Goal: Find specific page/section: Find specific page/section

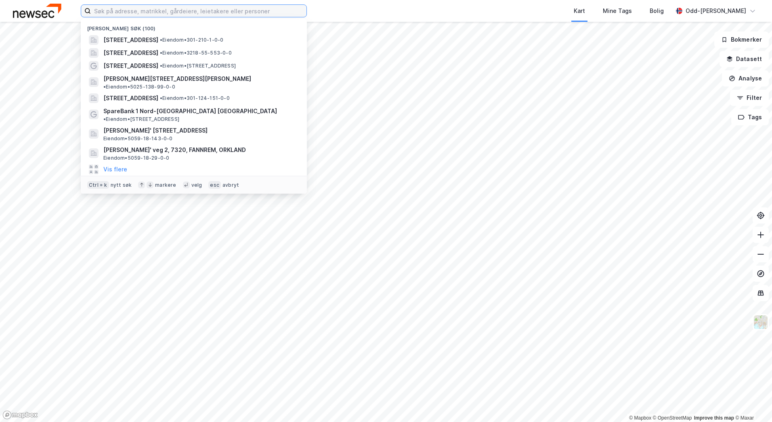
click at [124, 13] on input at bounding box center [199, 11] width 216 height 12
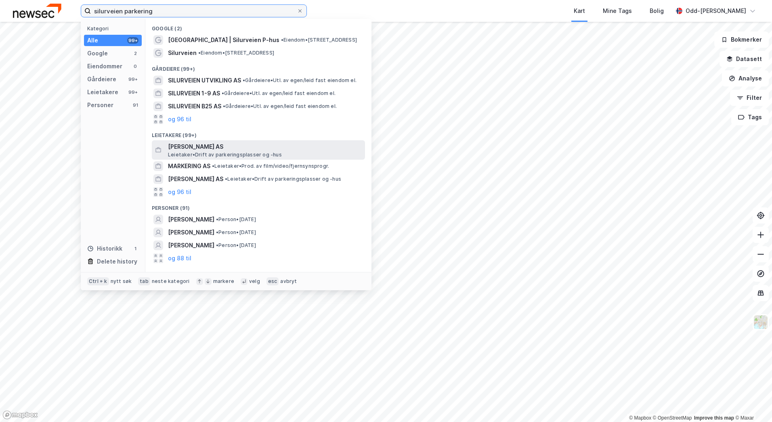
type input "silurveien parkering"
click at [210, 144] on span "[PERSON_NAME] AS" at bounding box center [265, 147] width 194 height 10
